Goal: Information Seeking & Learning: Learn about a topic

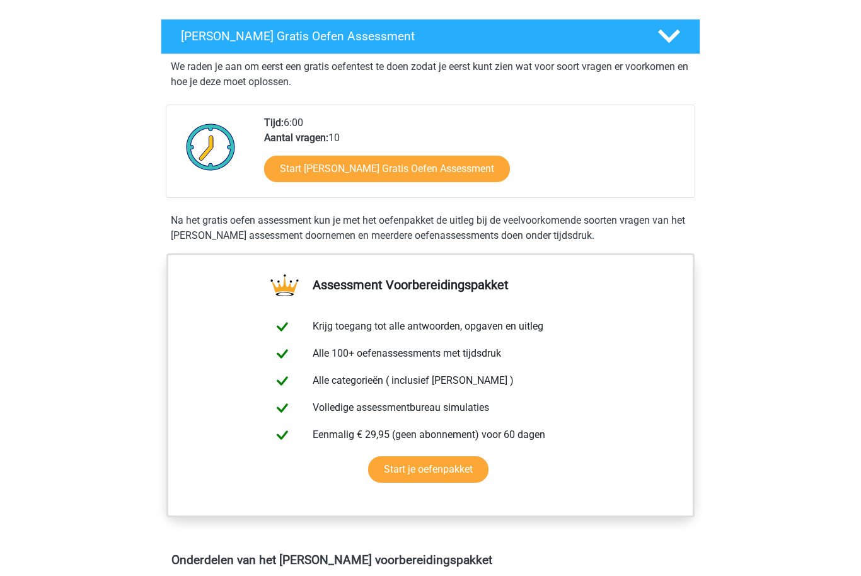
scroll to position [204, 0]
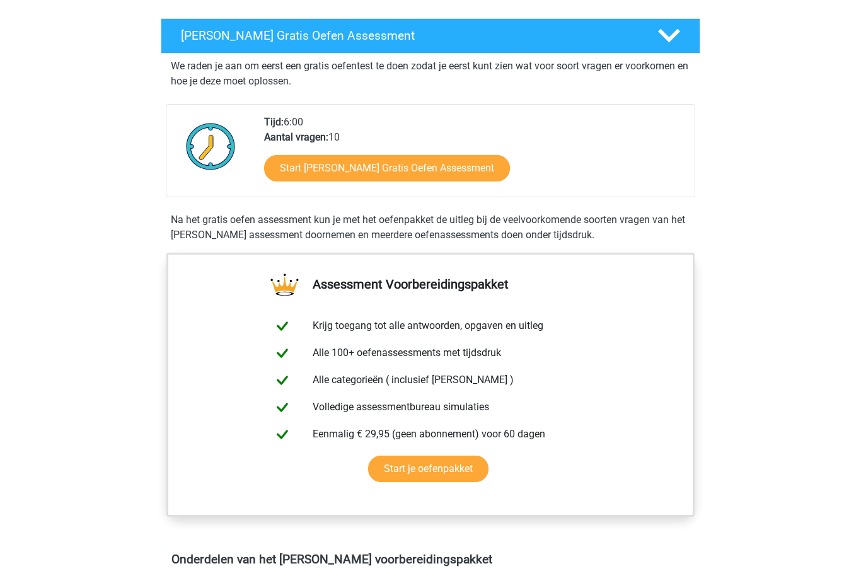
click at [420, 171] on link "Start [PERSON_NAME] Gratis Oefen Assessment" at bounding box center [387, 168] width 246 height 26
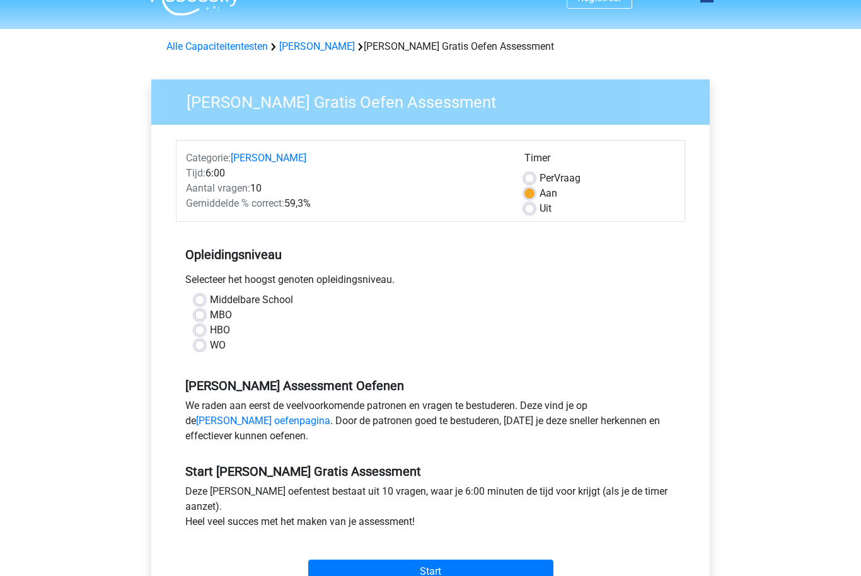
scroll to position [25, 0]
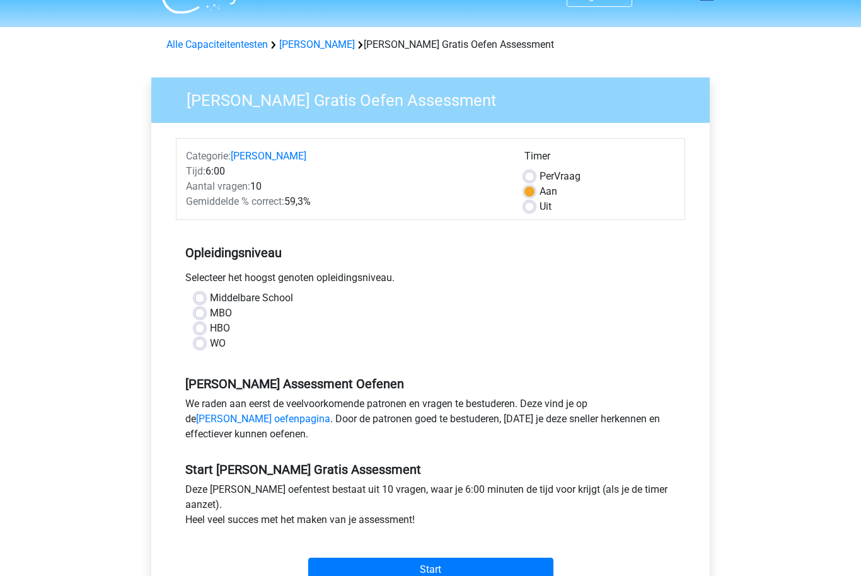
click at [210, 314] on label "MBO" at bounding box center [221, 313] width 22 height 15
click at [204, 314] on input "MBO" at bounding box center [200, 312] width 10 height 13
radio input "true"
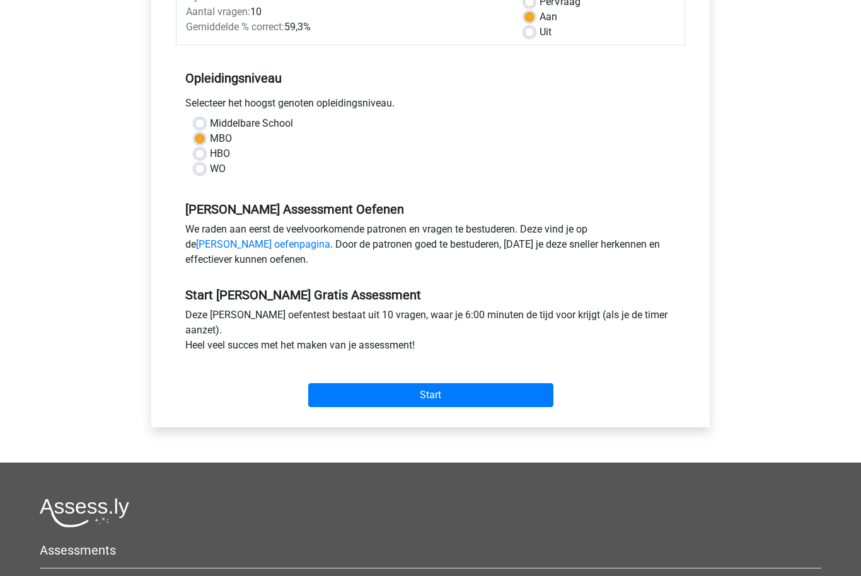
scroll to position [200, 0]
click at [493, 394] on input "Start" at bounding box center [430, 395] width 245 height 24
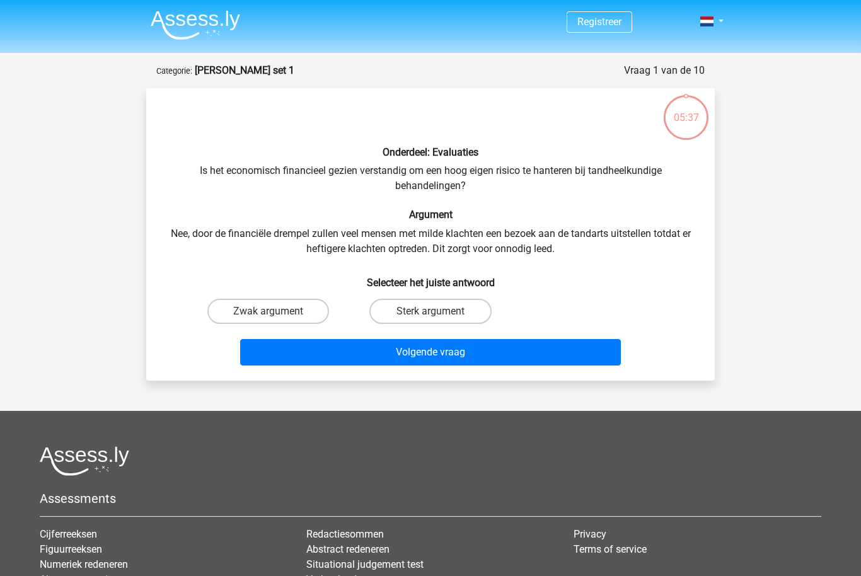
click at [426, 312] on label "Sterk argument" at bounding box center [430, 311] width 122 height 25
click at [430, 312] on input "Sterk argument" at bounding box center [434, 315] width 8 height 8
radio input "true"
click at [440, 348] on button "Volgende vraag" at bounding box center [430, 352] width 381 height 26
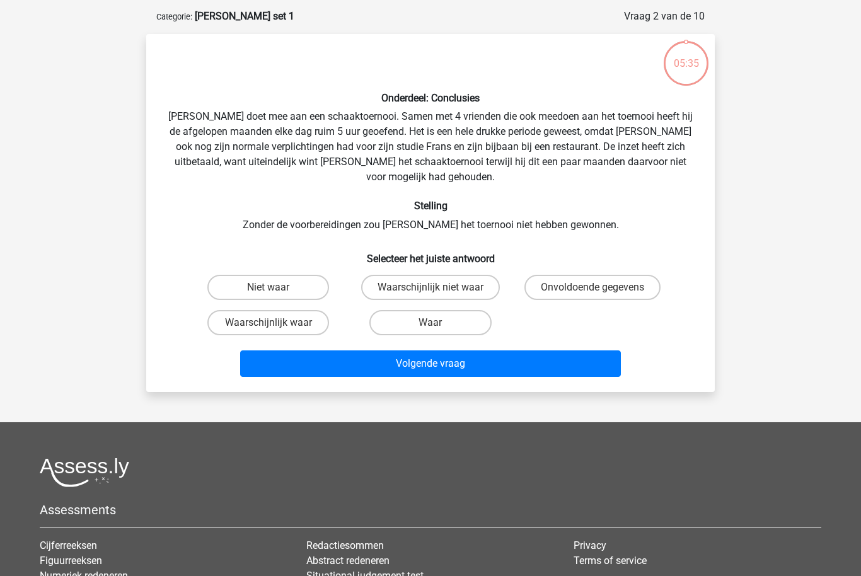
scroll to position [63, 0]
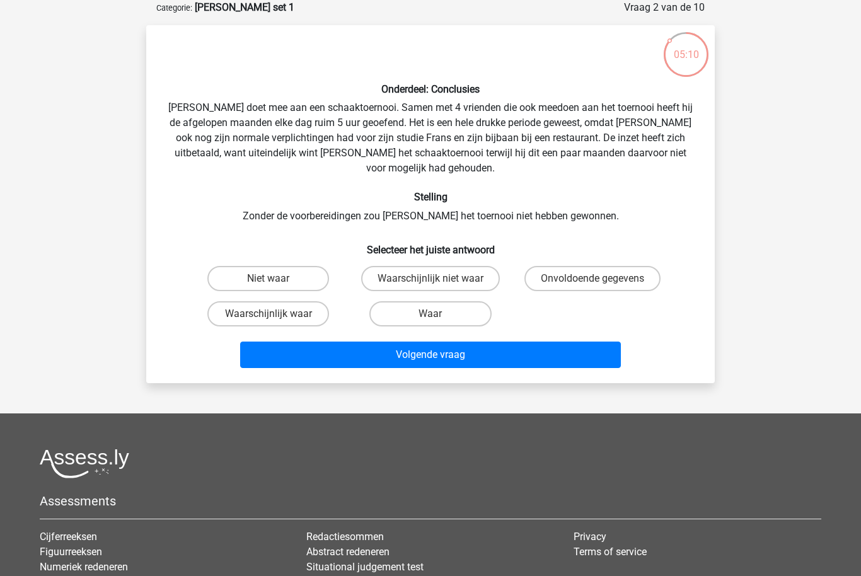
click at [559, 269] on label "Onvoldoende gegevens" at bounding box center [592, 278] width 136 height 25
click at [592, 278] on input "Onvoldoende gegevens" at bounding box center [596, 282] width 8 height 8
radio input "true"
click at [486, 341] on button "Volgende vraag" at bounding box center [430, 354] width 381 height 26
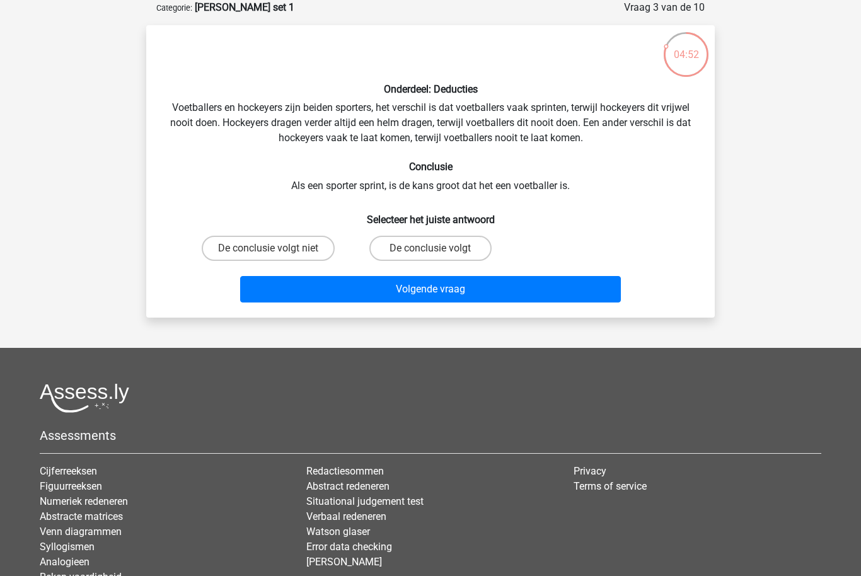
click at [256, 250] on label "De conclusie volgt niet" at bounding box center [268, 248] width 133 height 25
click at [268, 250] on input "De conclusie volgt niet" at bounding box center [272, 252] width 8 height 8
radio input "true"
click at [467, 294] on button "Volgende vraag" at bounding box center [430, 289] width 381 height 26
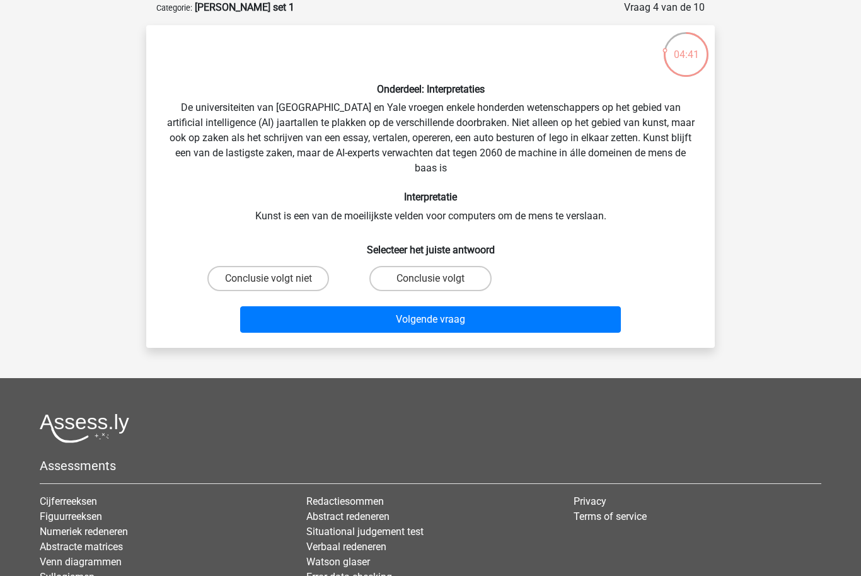
click at [139, 231] on div "04:41 Vraag 4 van de 10 Categorie: watson glaser set 1 Onderdeel: Interpretatie…" at bounding box center [430, 174] width 588 height 348
click at [163, 245] on div "Onderdeel: Interpretaties De universiteiten van Oxford en Yale vroegen enkele h…" at bounding box center [430, 186] width 558 height 302
click at [432, 282] on input "Conclusie volgt" at bounding box center [434, 282] width 8 height 8
radio input "true"
click at [456, 321] on button "Volgende vraag" at bounding box center [430, 319] width 381 height 26
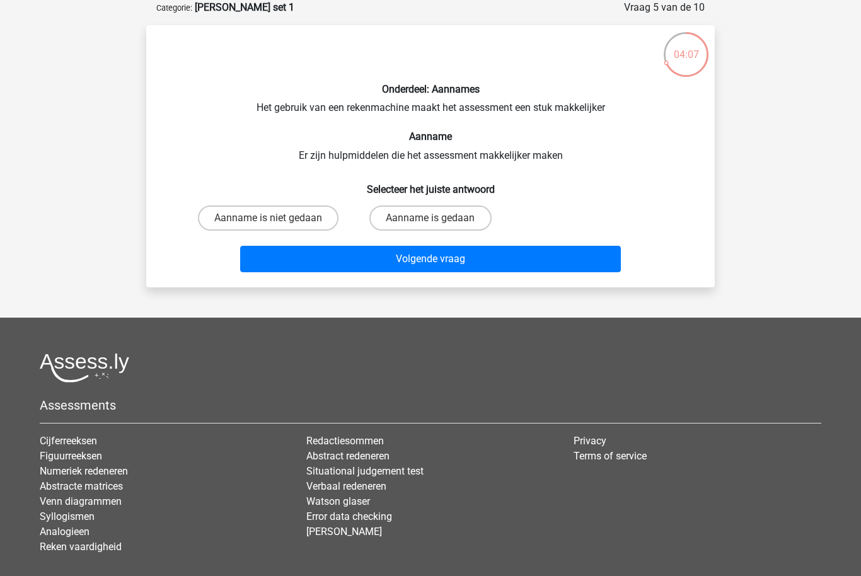
click at [433, 222] on input "Aanname is gedaan" at bounding box center [434, 222] width 8 height 8
radio input "true"
click at [401, 265] on button "Volgende vraag" at bounding box center [430, 259] width 381 height 26
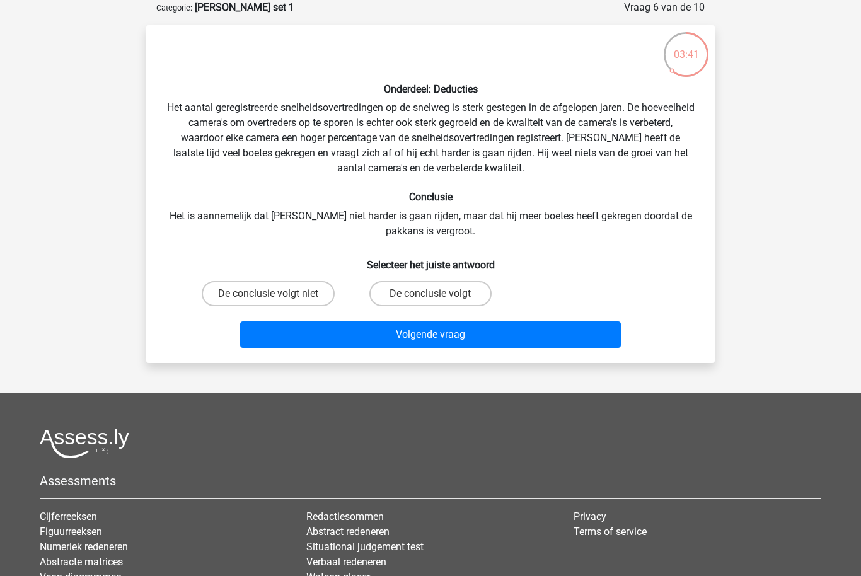
click at [426, 297] on label "De conclusie volgt" at bounding box center [430, 293] width 122 height 25
click at [430, 297] on input "De conclusie volgt" at bounding box center [434, 298] width 8 height 8
radio input "true"
click at [428, 339] on button "Volgende vraag" at bounding box center [430, 334] width 381 height 26
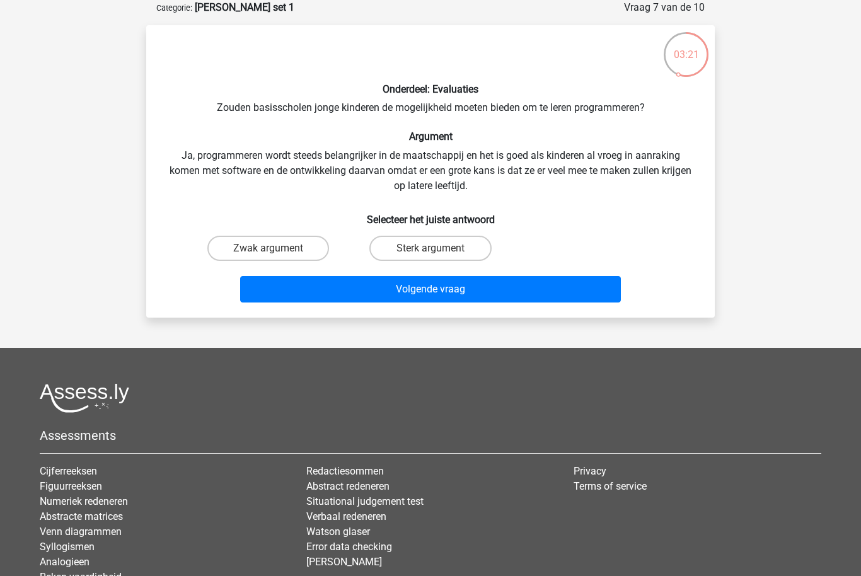
click at [422, 249] on label "Sterk argument" at bounding box center [430, 248] width 122 height 25
click at [430, 249] on input "Sterk argument" at bounding box center [434, 252] width 8 height 8
radio input "true"
click at [420, 299] on button "Volgende vraag" at bounding box center [430, 289] width 381 height 26
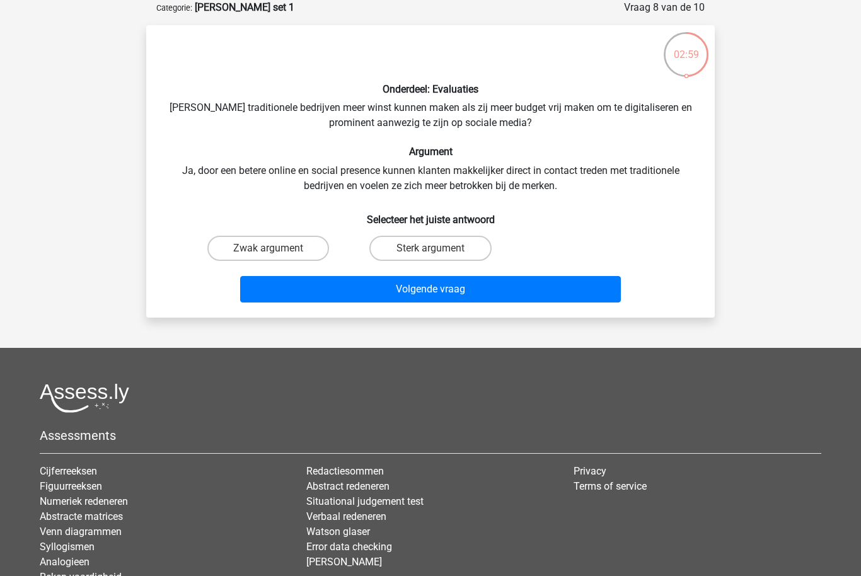
click at [473, 246] on label "Sterk argument" at bounding box center [430, 248] width 122 height 25
click at [438, 248] on input "Sterk argument" at bounding box center [434, 252] width 8 height 8
radio input "true"
click at [429, 349] on footer "Assessments Cijferreeksen Figuurreeksen Numeriek redeneren Abstracte matrices V…" at bounding box center [430, 514] width 861 height 333
click at [455, 283] on button "Volgende vraag" at bounding box center [430, 289] width 381 height 26
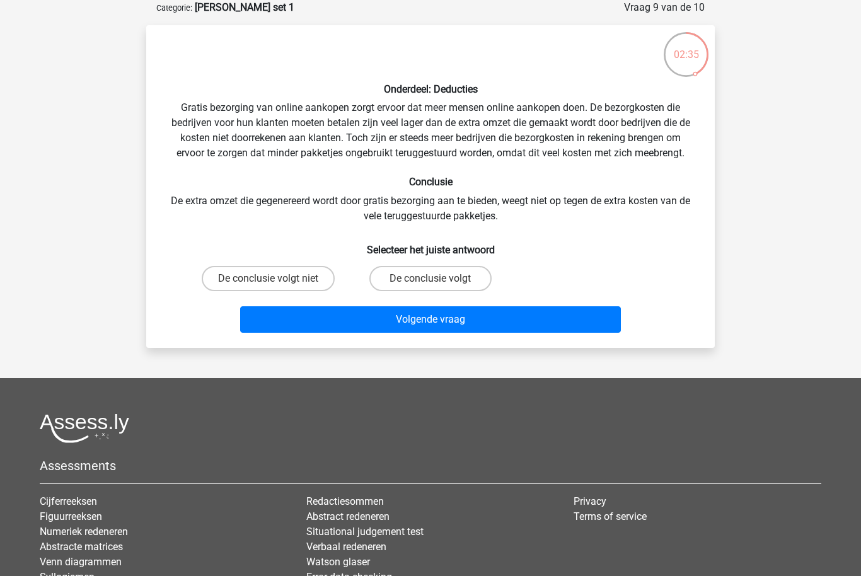
click at [459, 280] on label "De conclusie volgt" at bounding box center [430, 278] width 122 height 25
click at [438, 280] on input "De conclusie volgt" at bounding box center [434, 282] width 8 height 8
radio input "true"
click at [433, 328] on button "Volgende vraag" at bounding box center [430, 319] width 381 height 26
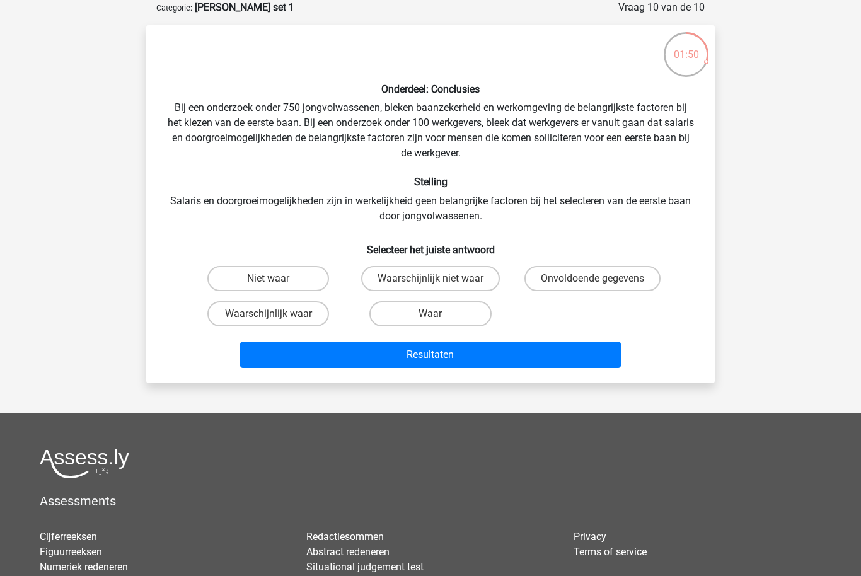
click at [217, 319] on label "Waarschijnlijk waar" at bounding box center [268, 313] width 122 height 25
click at [268, 319] on input "Waarschijnlijk waar" at bounding box center [272, 318] width 8 height 8
radio input "true"
click at [444, 353] on button "Resultaten" at bounding box center [430, 354] width 381 height 26
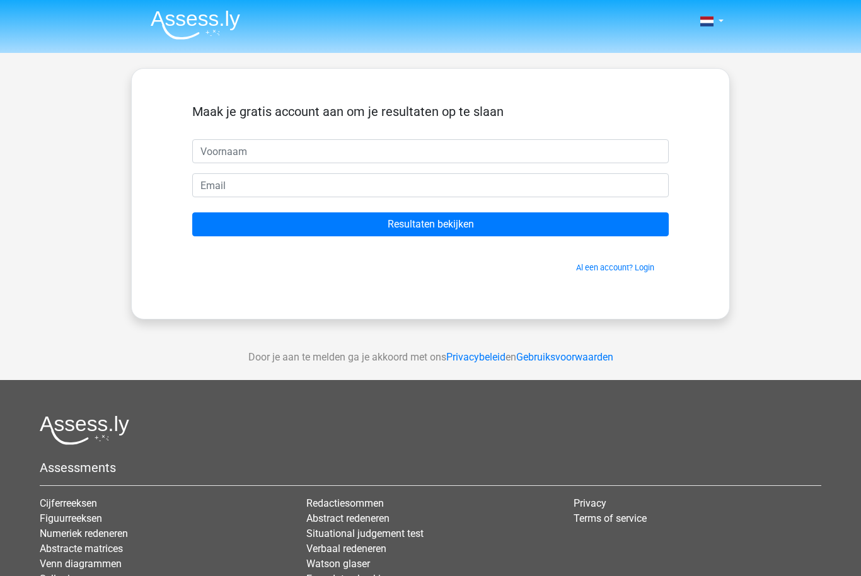
click at [245, 148] on input "text" at bounding box center [430, 151] width 476 height 24
type input "Evelien"
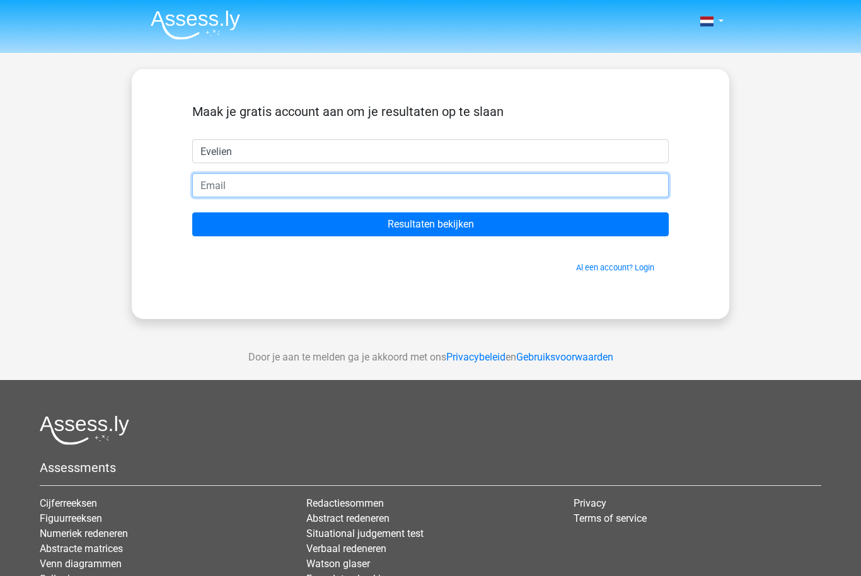
click at [255, 190] on input "email" at bounding box center [430, 185] width 476 height 24
type input "evelien.smallegoor@gmail.com"
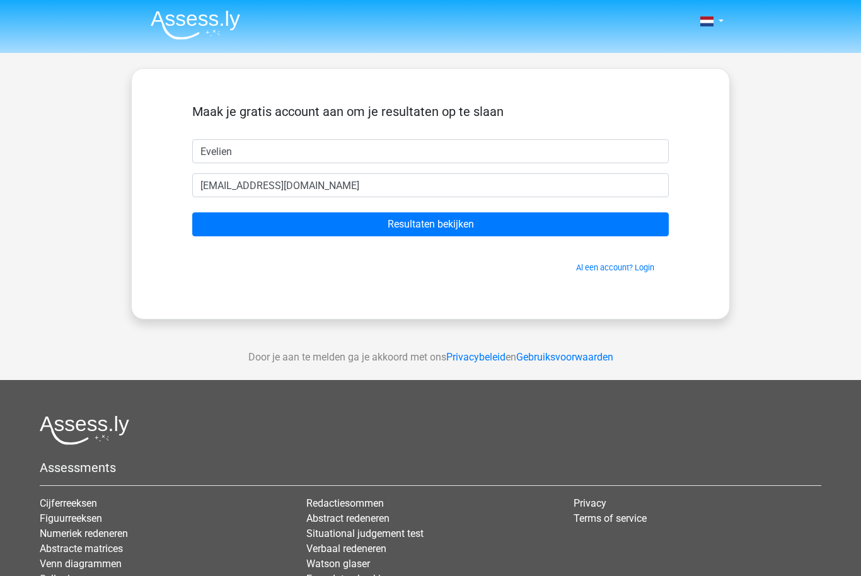
click at [442, 230] on input "Resultaten bekijken" at bounding box center [430, 224] width 476 height 24
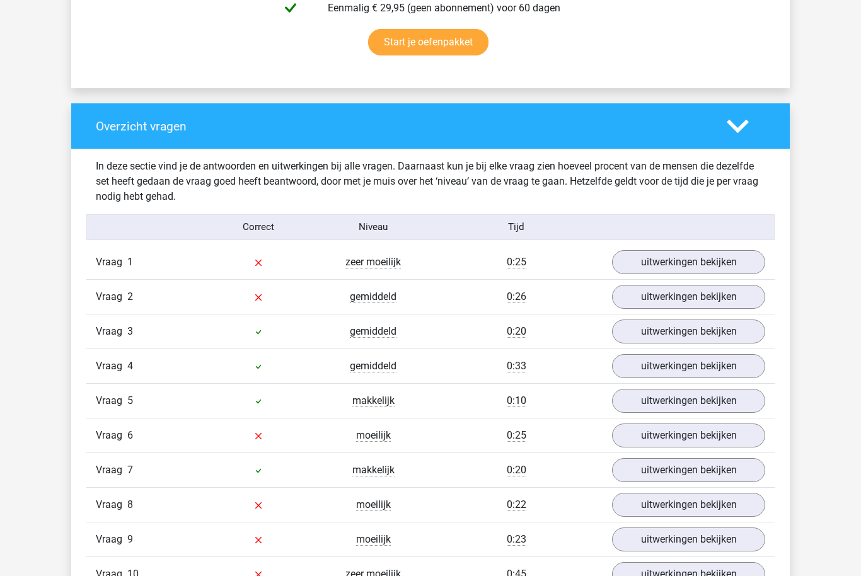
scroll to position [841, 0]
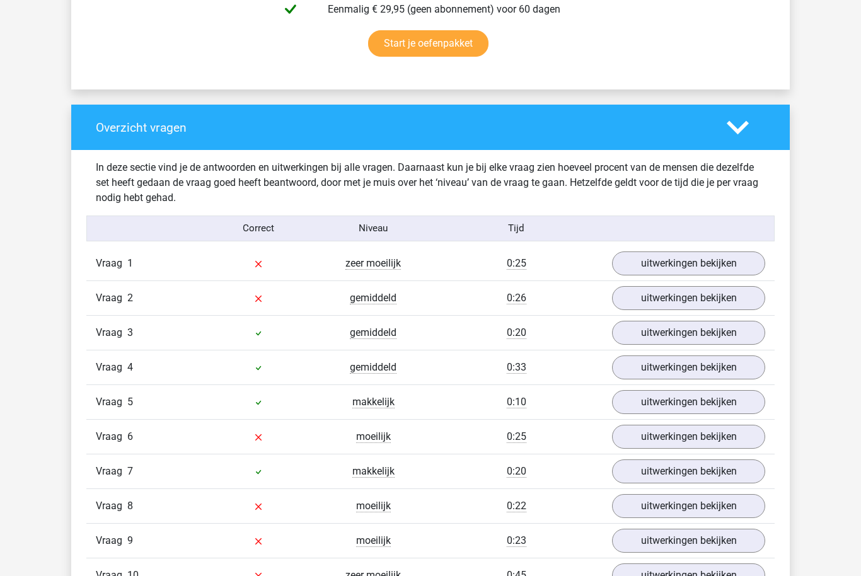
click at [665, 268] on link "uitwerkingen bekijken" at bounding box center [688, 263] width 153 height 24
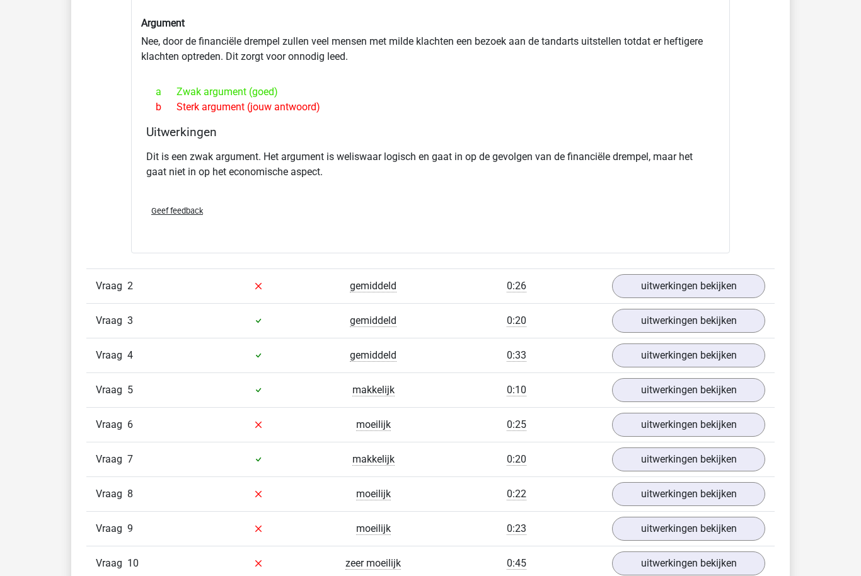
scroll to position [1172, 0]
click at [666, 293] on link "uitwerkingen bekijken" at bounding box center [688, 286] width 153 height 24
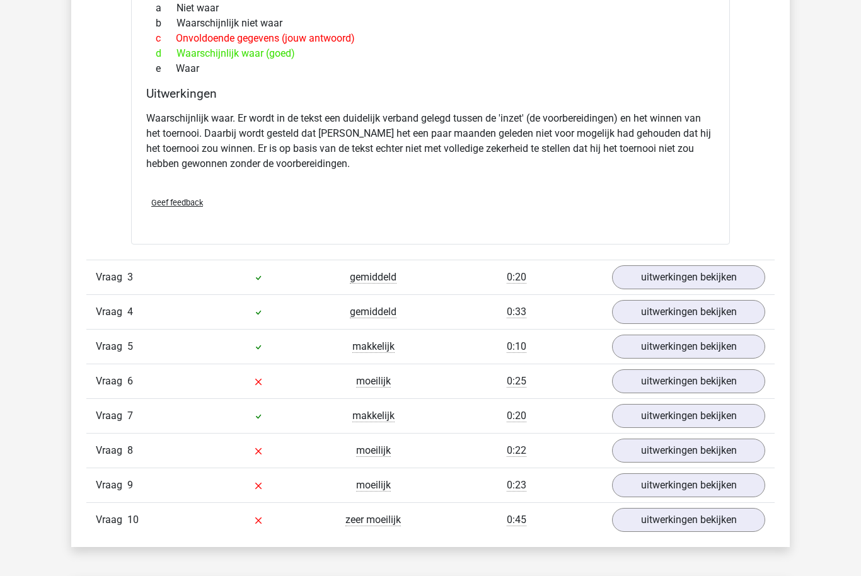
scroll to position [1650, 0]
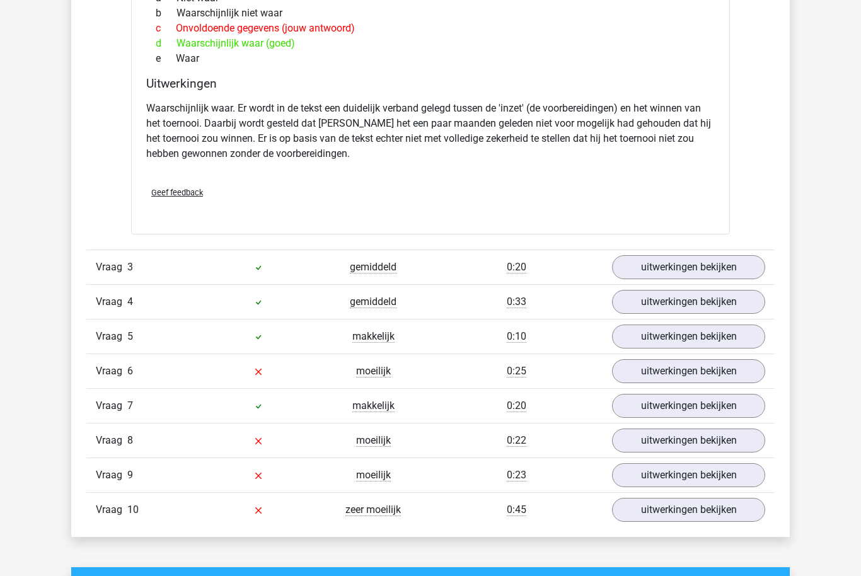
click at [654, 377] on link "uitwerkingen bekijken" at bounding box center [688, 371] width 153 height 24
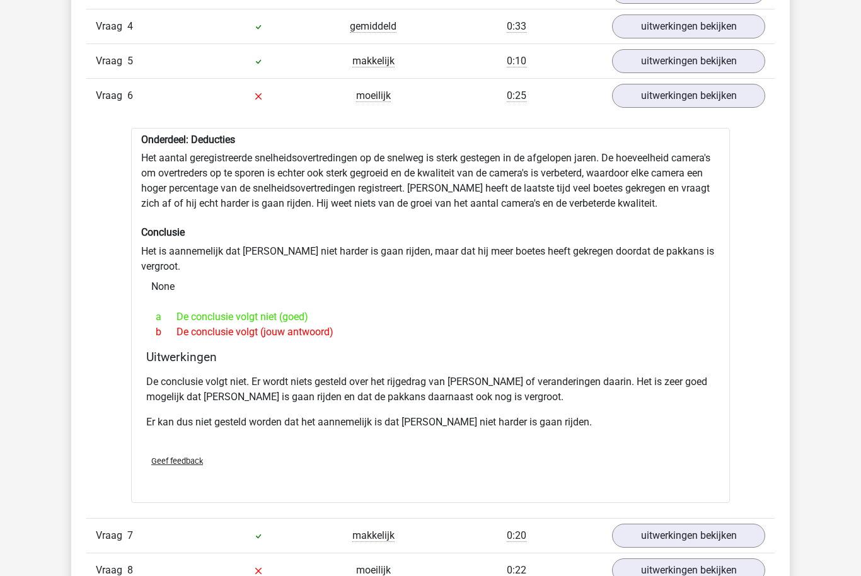
scroll to position [1937, 0]
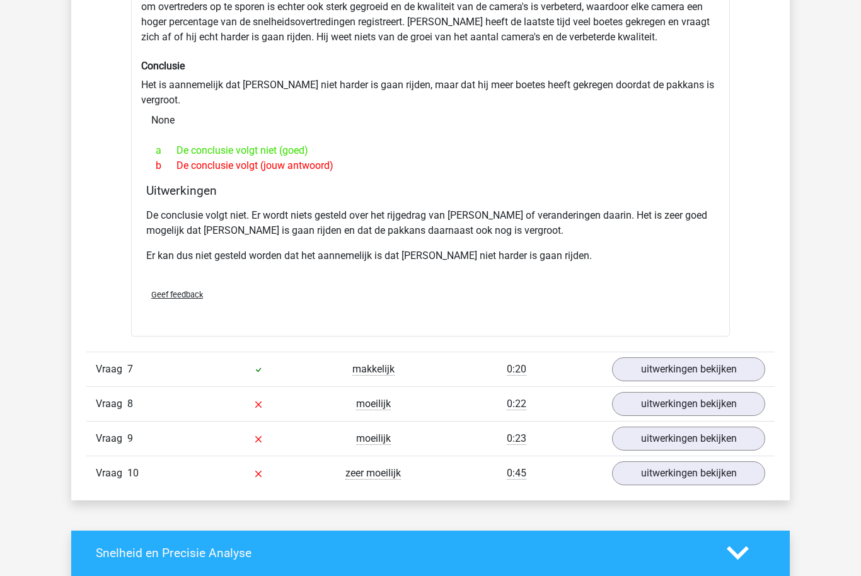
click at [631, 393] on link "uitwerkingen bekijken" at bounding box center [688, 405] width 153 height 24
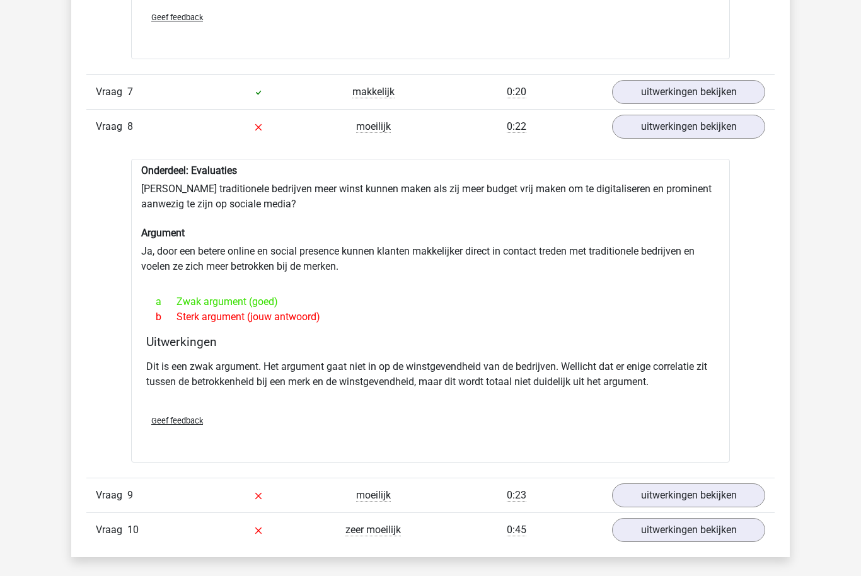
scroll to position [2369, 0]
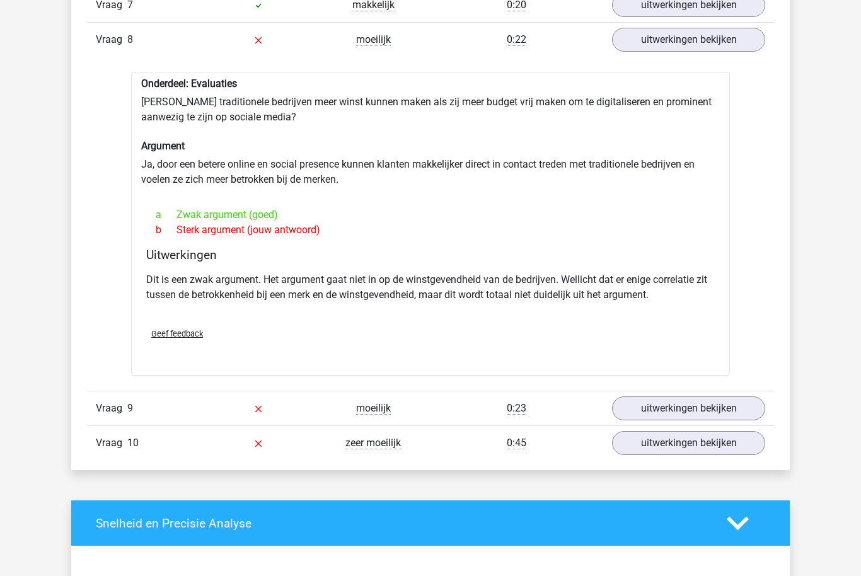
click at [639, 399] on link "uitwerkingen bekijken" at bounding box center [688, 409] width 153 height 24
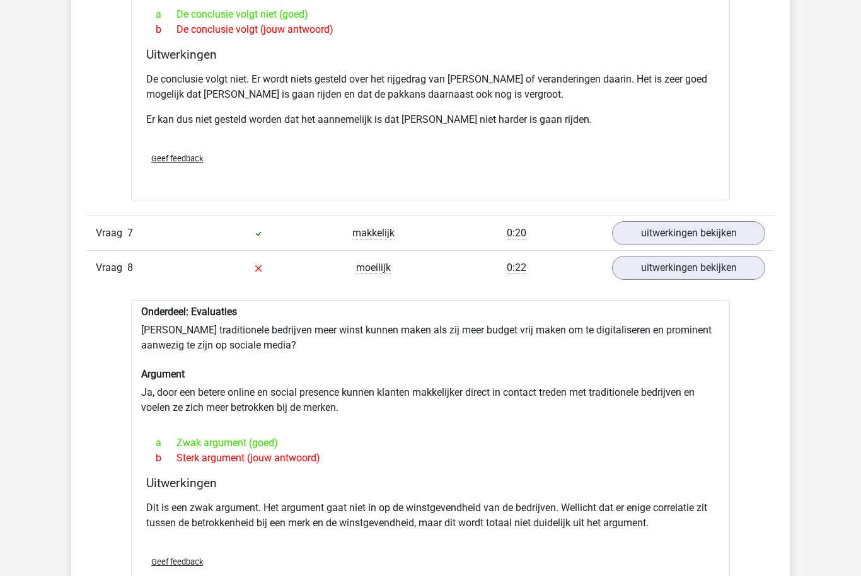
scroll to position [2224, 0]
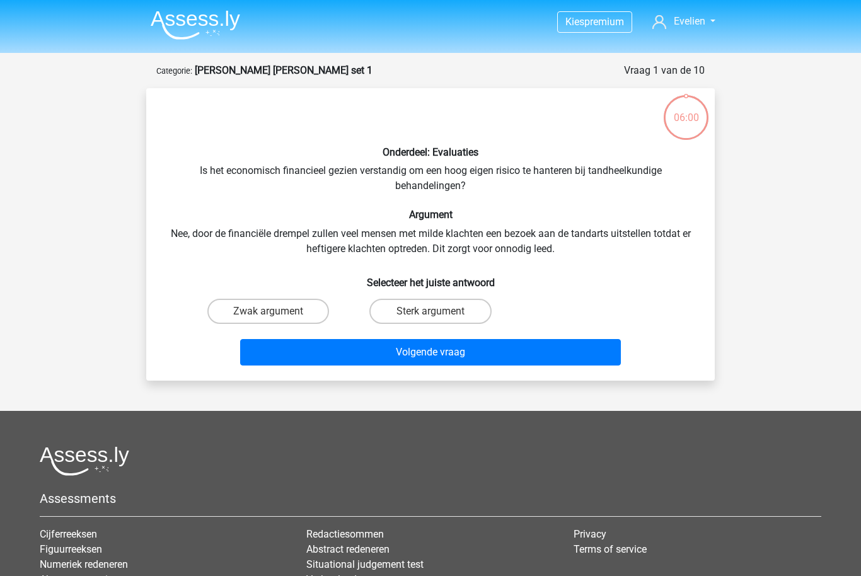
scroll to position [63, 0]
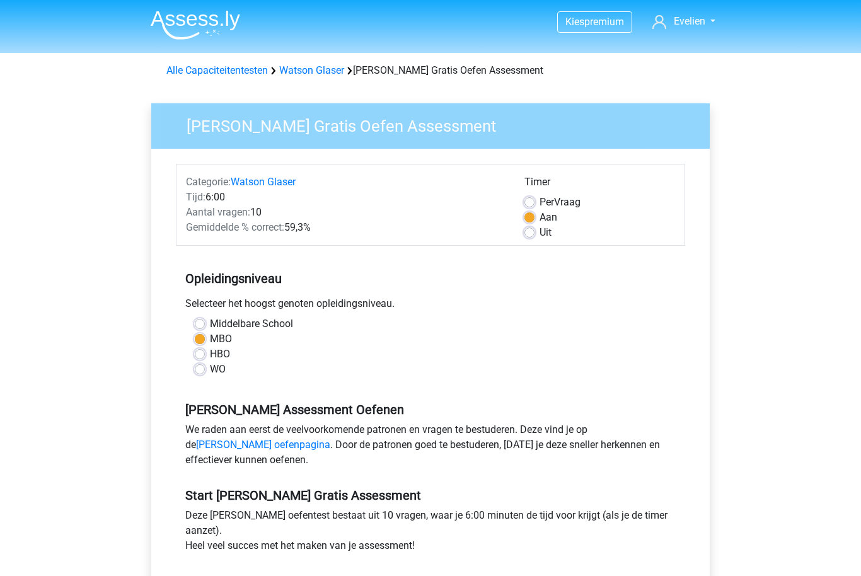
scroll to position [243, 0]
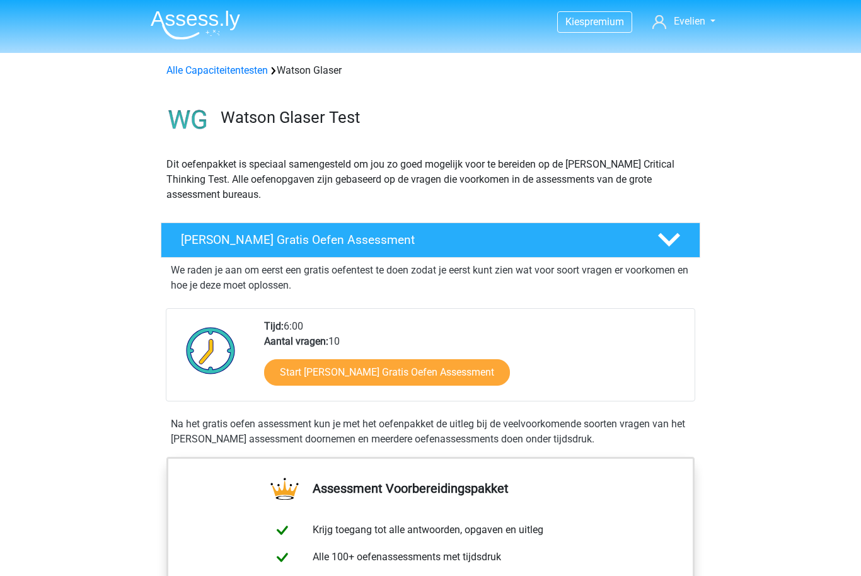
scroll to position [246, 0]
